Goal: Consume media (video, audio)

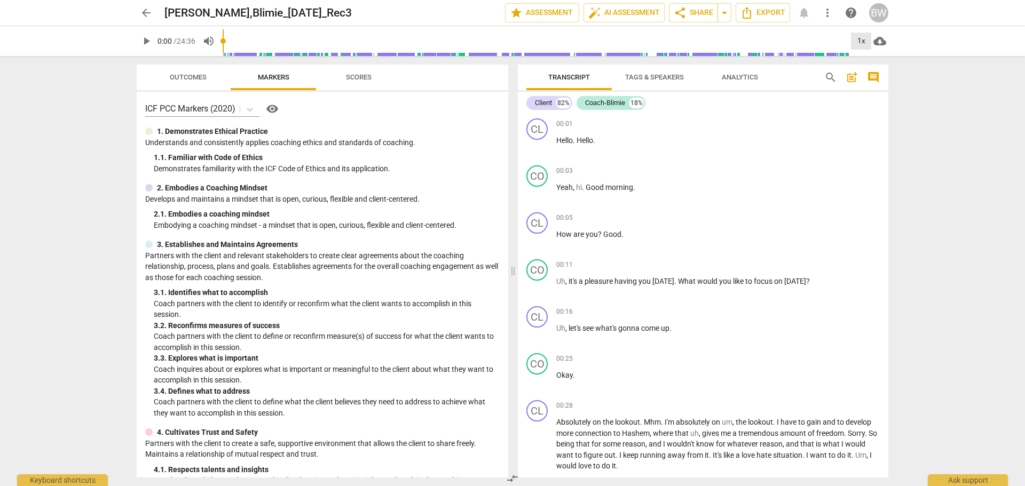
click at [861, 38] on div "1x" at bounding box center [861, 41] width 20 height 17
click at [869, 103] on li "1.5x" at bounding box center [869, 103] width 36 height 20
click at [141, 38] on span "play_arrow" at bounding box center [146, 41] width 13 height 13
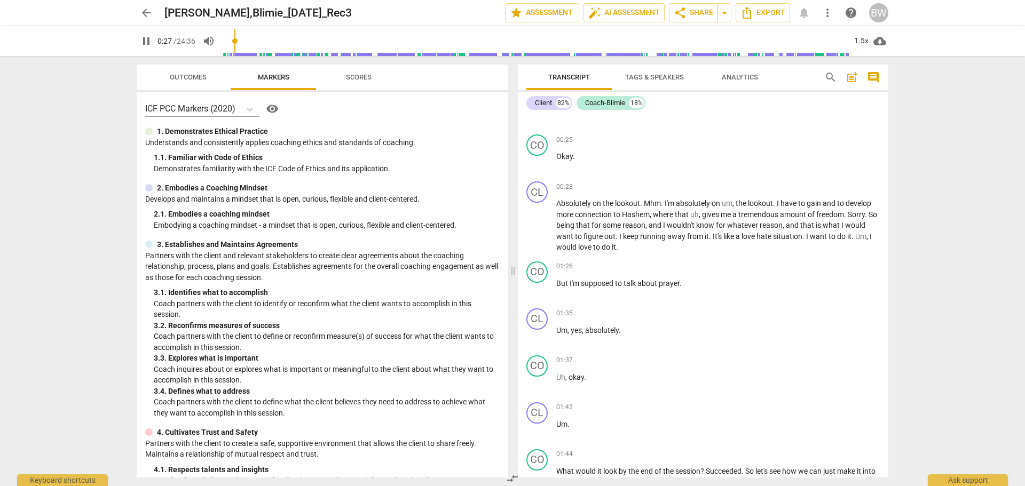
scroll to position [227, 0]
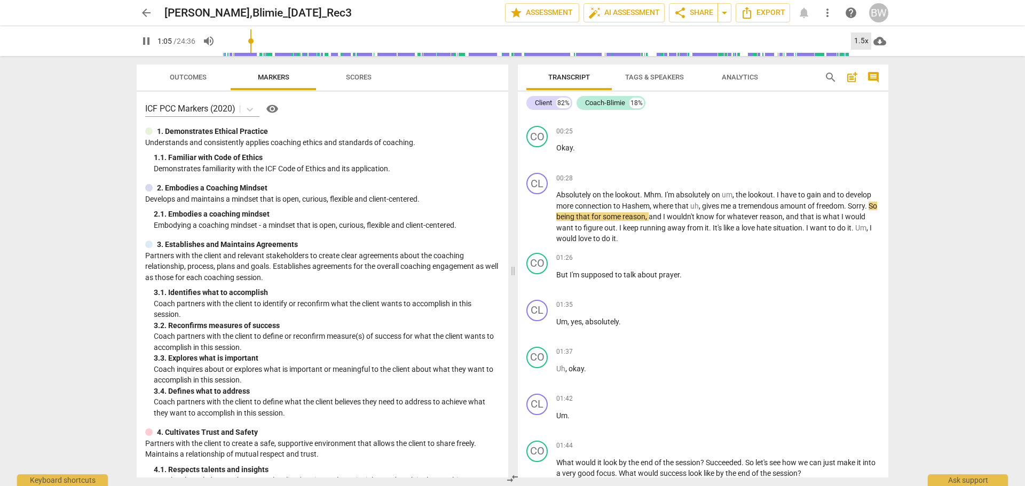
click at [855, 45] on div "1.5x" at bounding box center [861, 41] width 20 height 17
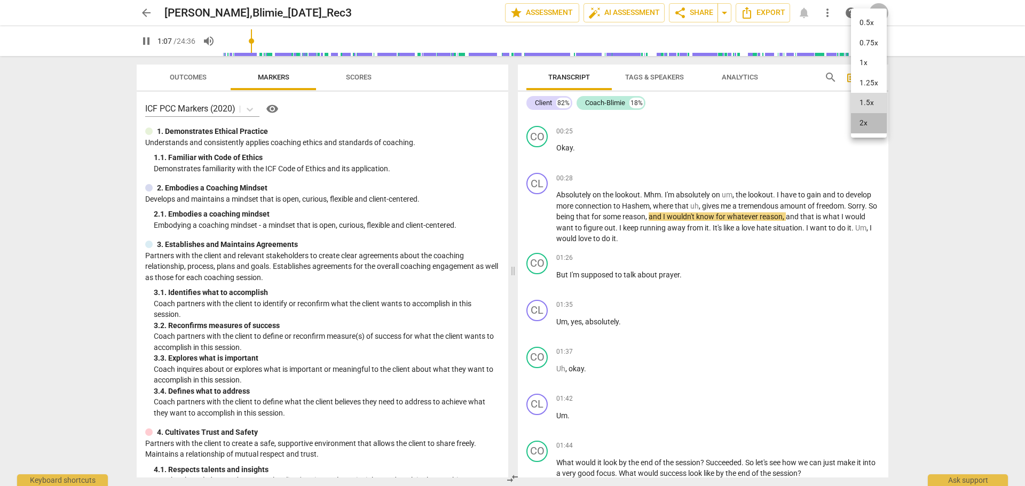
click at [861, 119] on li "2x" at bounding box center [869, 123] width 36 height 20
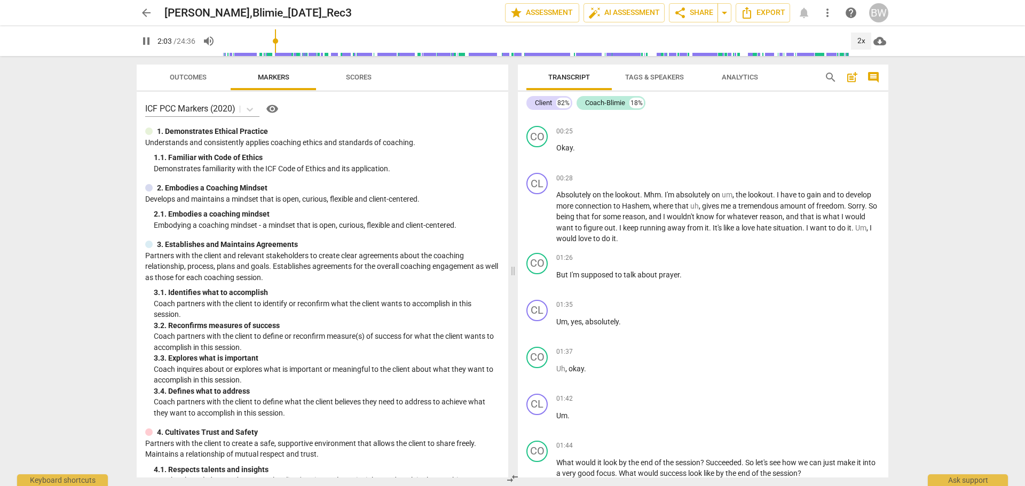
scroll to position [618, 0]
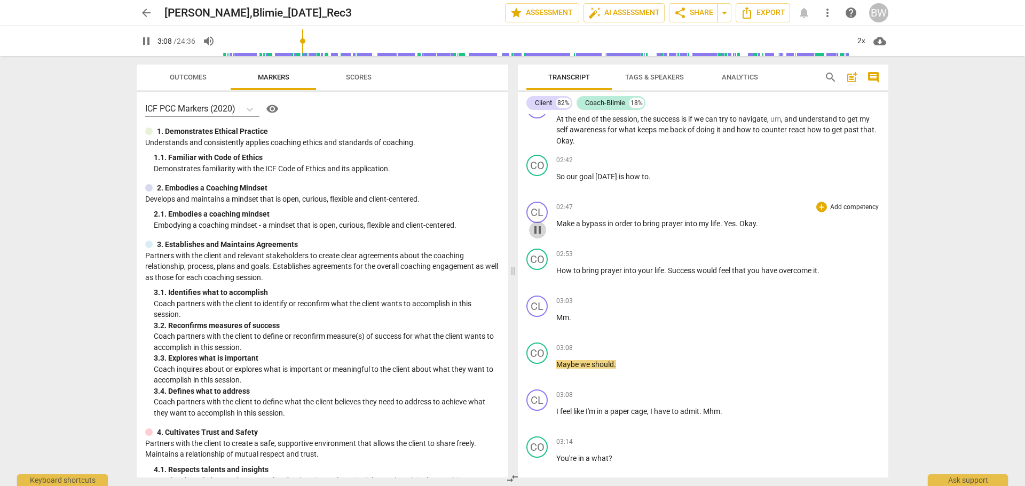
click at [538, 229] on span "pause" at bounding box center [537, 230] width 13 height 13
click at [562, 225] on span "Make" at bounding box center [566, 223] width 20 height 9
click at [531, 230] on span "play_arrow" at bounding box center [537, 230] width 17 height 13
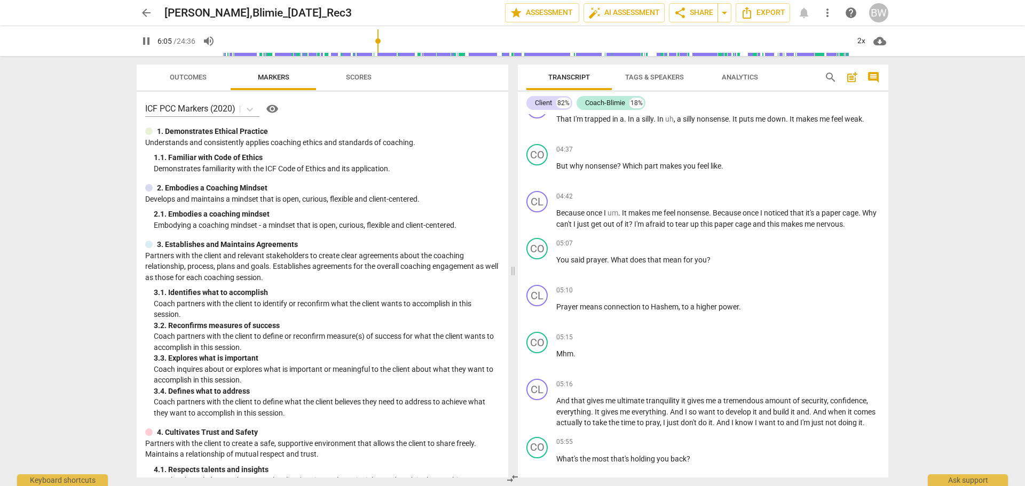
scroll to position [1778, 0]
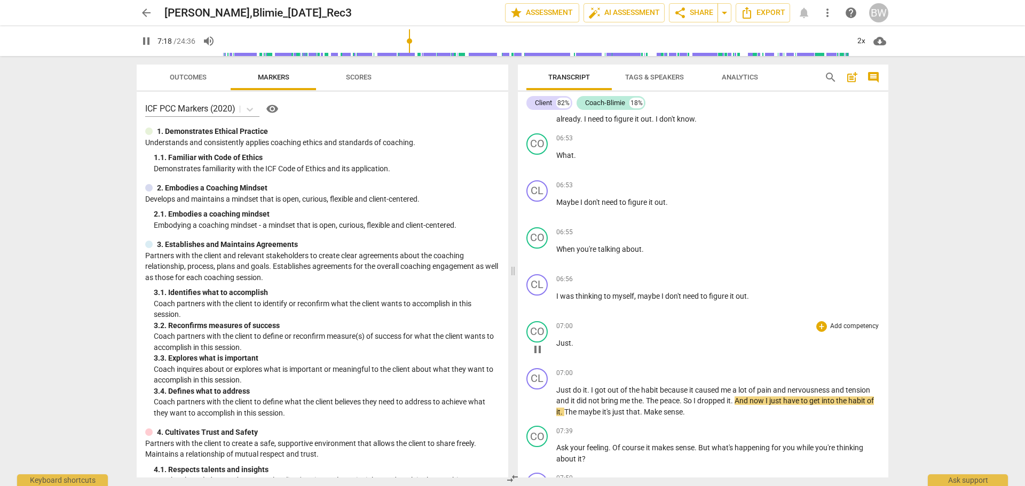
click at [559, 348] on span "Just" at bounding box center [563, 343] width 15 height 9
click at [539, 356] on span "pause" at bounding box center [537, 349] width 13 height 13
click at [541, 356] on span "play_arrow" at bounding box center [537, 349] width 13 height 13
drag, startPoint x: 557, startPoint y: 354, endPoint x: 578, endPoint y: 359, distance: 20.8
click at [578, 349] on p "Just ." at bounding box center [718, 343] width 324 height 11
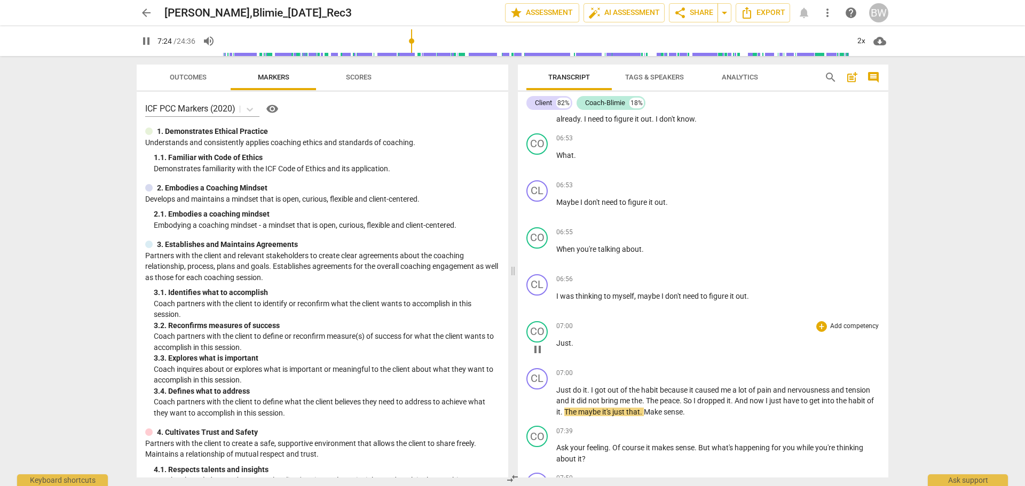
click at [556, 348] on span "Just" at bounding box center [563, 343] width 15 height 9
drag, startPoint x: 556, startPoint y: 353, endPoint x: 589, endPoint y: 351, distance: 32.7
click at [589, 349] on p "Just ." at bounding box center [718, 343] width 324 height 11
type input "455"
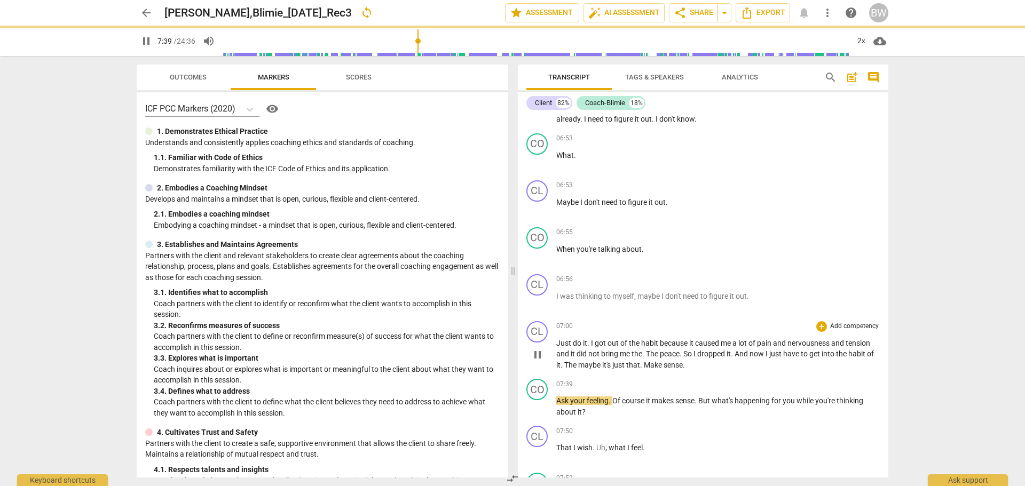
click at [556, 348] on span "Just" at bounding box center [564, 343] width 17 height 9
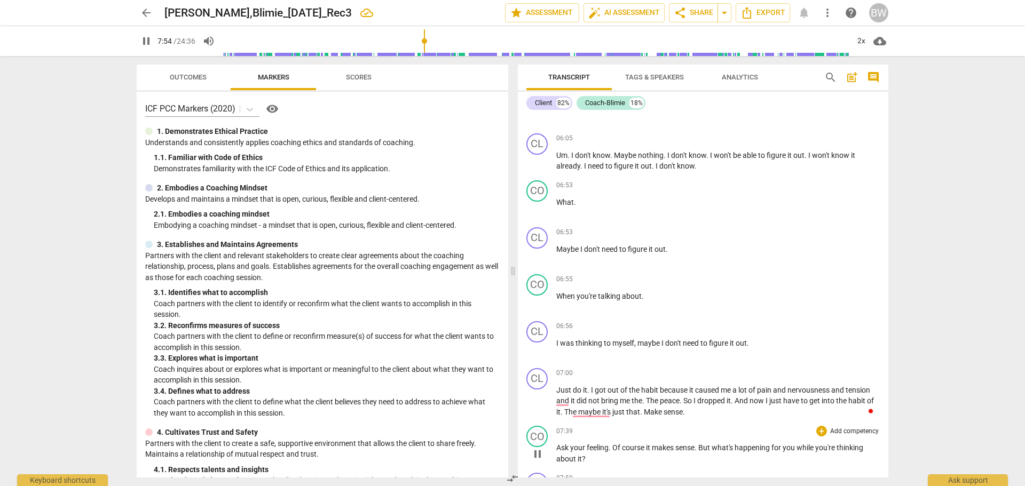
type input "475"
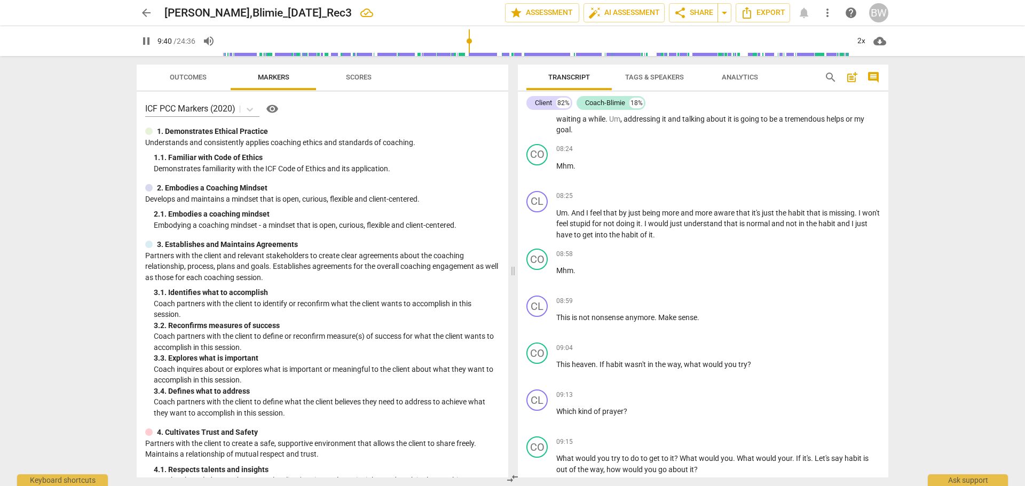
scroll to position [2610, 0]
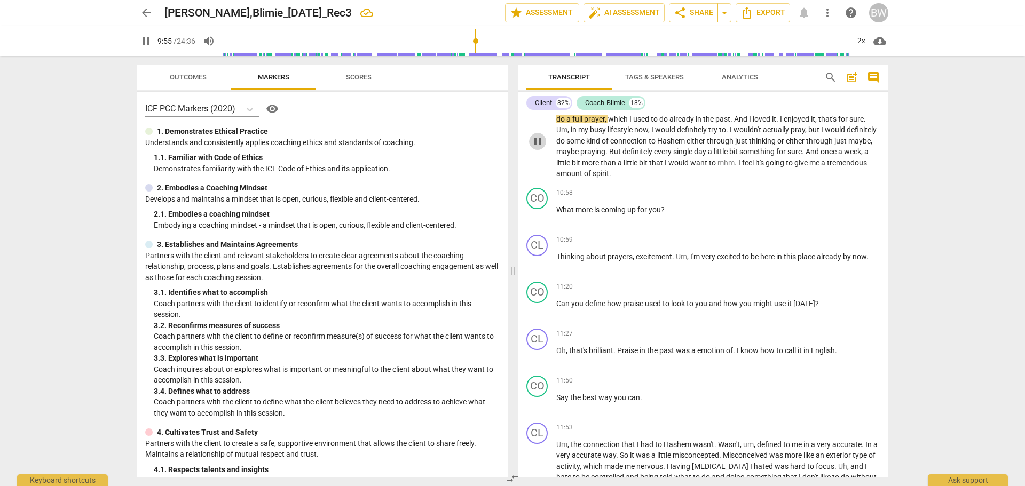
click at [538, 148] on span "pause" at bounding box center [537, 141] width 13 height 13
type input "596"
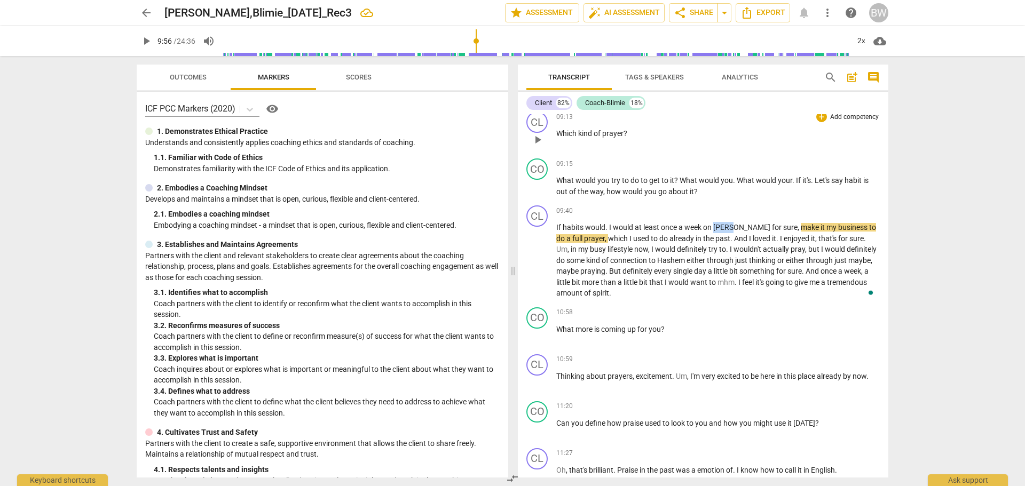
scroll to position [2480, 0]
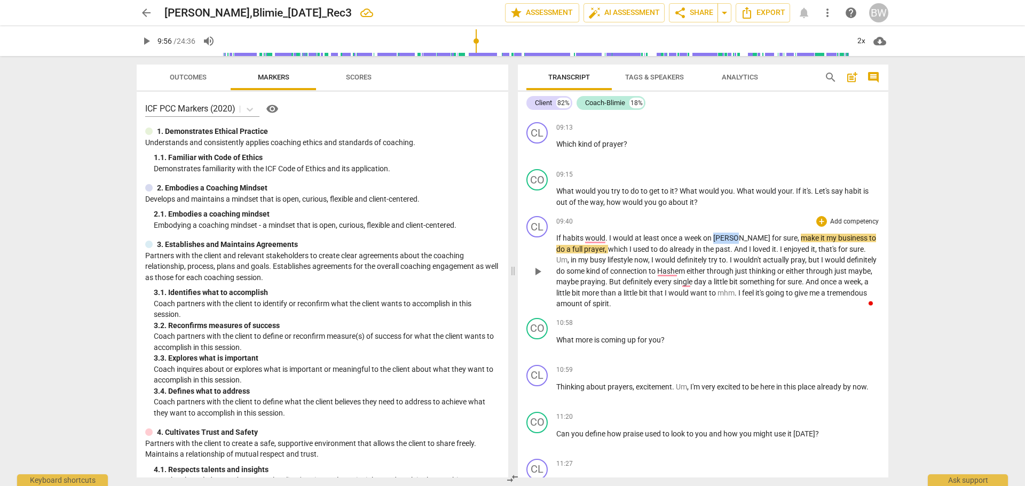
drag, startPoint x: 715, startPoint y: 117, endPoint x: 738, endPoint y: 225, distance: 110.3
click at [738, 225] on div "CL play_arrow pause 09:40 + Add competency keyboard_arrow_right If habits would…" at bounding box center [703, 263] width 371 height 102
click at [537, 278] on span "play_arrow" at bounding box center [537, 271] width 13 height 13
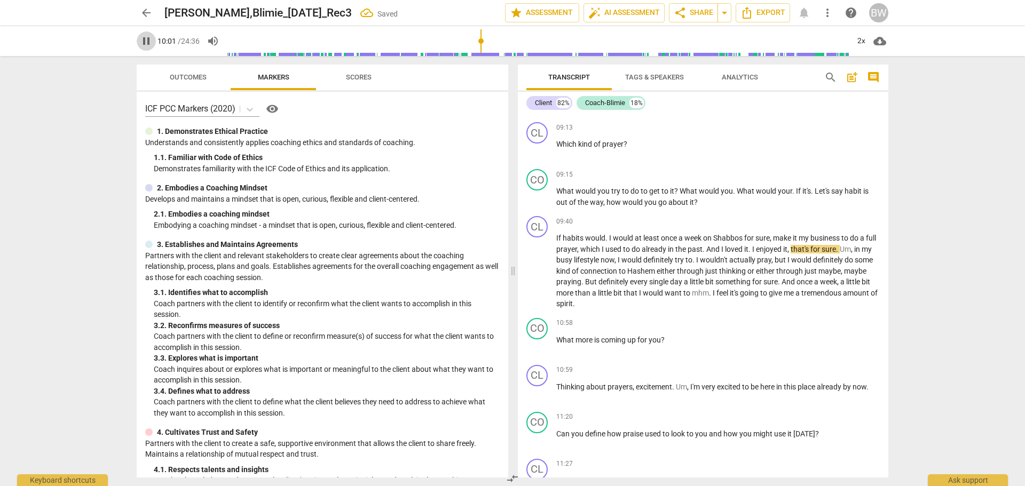
click at [141, 32] on button "pause" at bounding box center [146, 41] width 19 height 19
type input "602"
